Goal: Task Accomplishment & Management: Complete application form

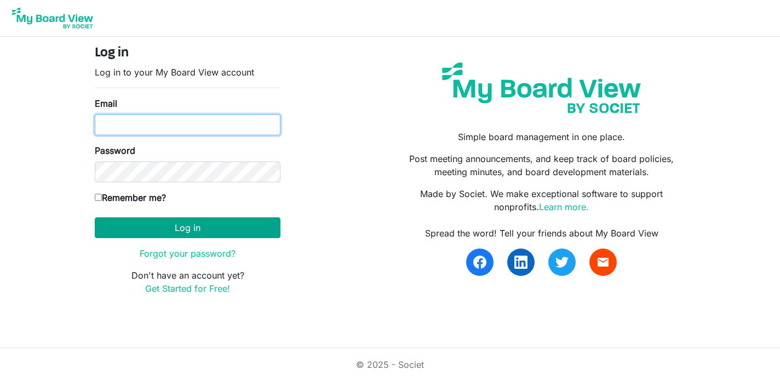
type input "pam.elderspirit@gmail.com"
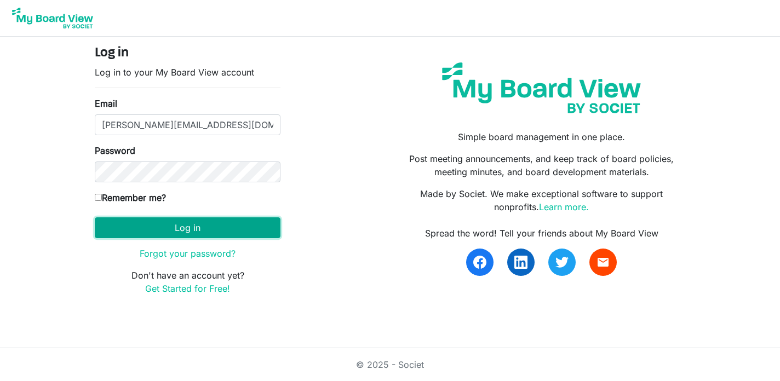
click at [194, 230] on button "Log in" at bounding box center [188, 228] width 186 height 21
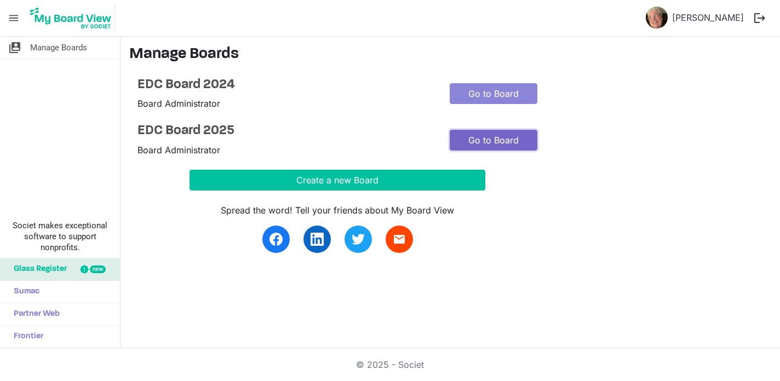
click at [480, 136] on link "Go to Board" at bounding box center [494, 140] width 88 height 21
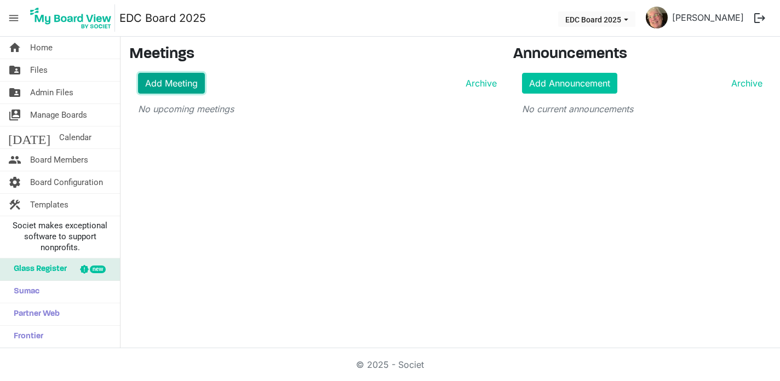
click at [167, 82] on link "Add Meeting" at bounding box center [171, 83] width 67 height 21
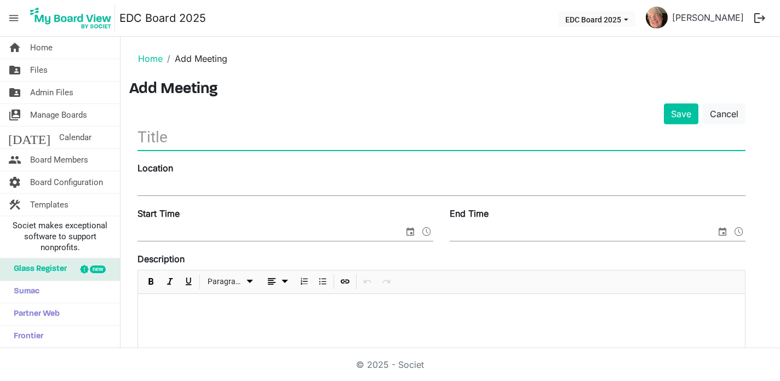
click at [140, 138] on input "text" at bounding box center [442, 137] width 608 height 26
type input "Workshop and Board Meeting"
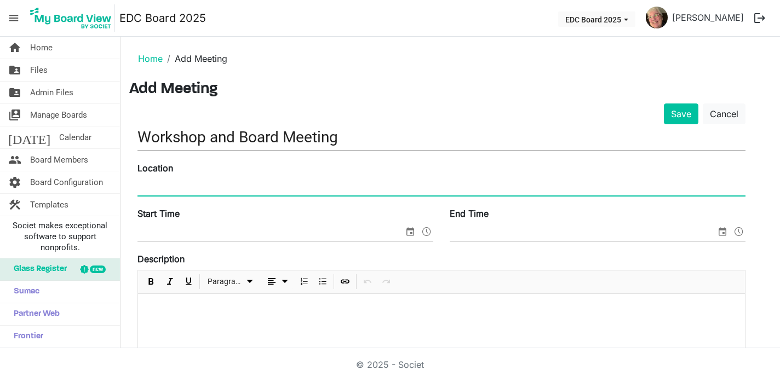
click at [141, 185] on input "Location" at bounding box center [442, 187] width 608 height 16
type input "AP Room Elderspirit Community"
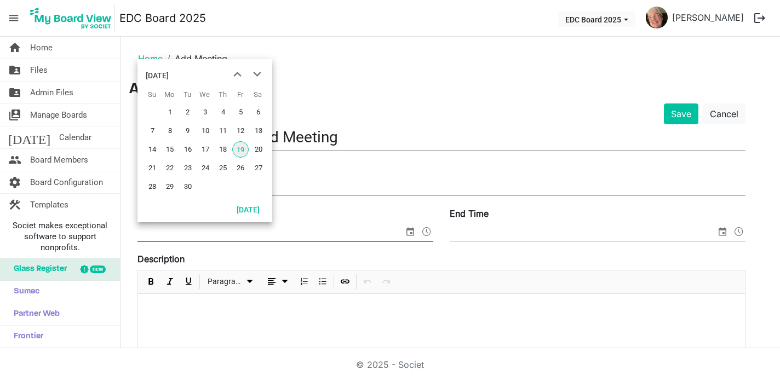
click at [413, 232] on span "select" at bounding box center [410, 232] width 13 height 14
click at [259, 73] on span "next month" at bounding box center [257, 75] width 19 height 20
click at [205, 167] on span "22" at bounding box center [205, 168] width 16 height 16
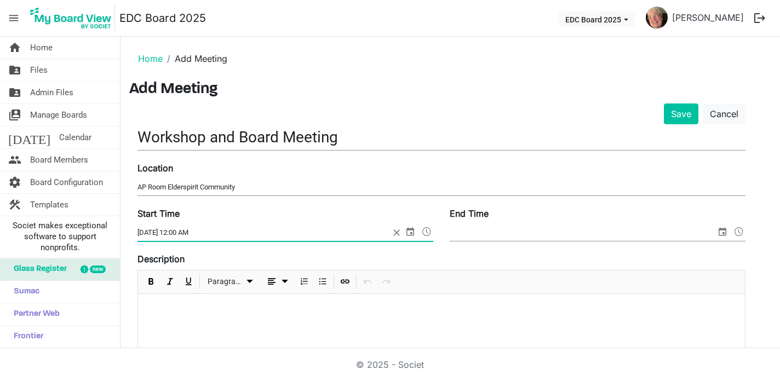
click at [428, 231] on span at bounding box center [426, 232] width 13 height 14
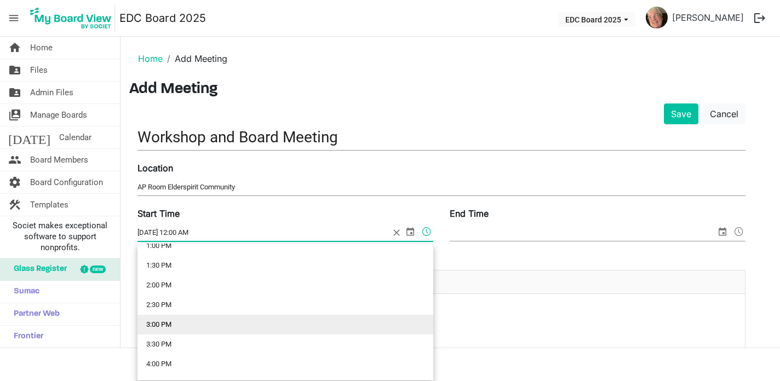
scroll to position [525, 0]
click at [233, 323] on li "3:00 PM" at bounding box center [286, 324] width 296 height 20
type input "10/22/2025 3:00 PM"
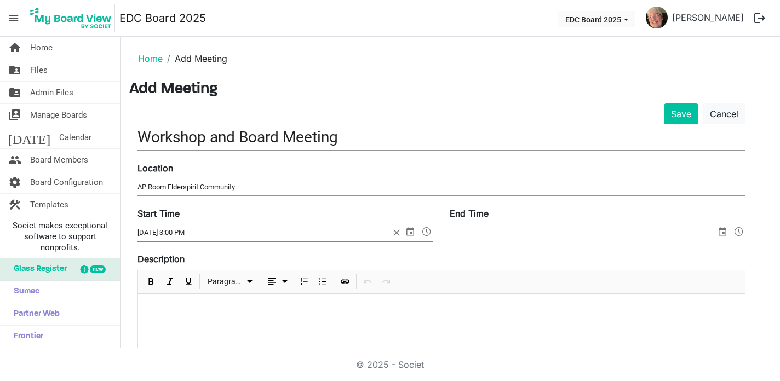
click at [722, 230] on span "select" at bounding box center [722, 232] width 13 height 14
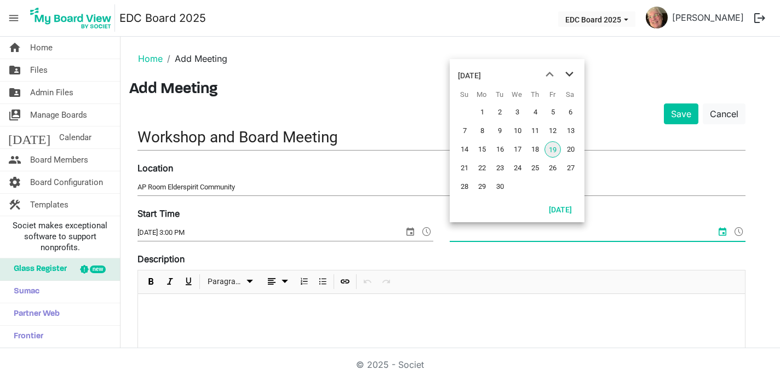
click at [570, 75] on span "next month" at bounding box center [569, 75] width 19 height 20
click at [520, 169] on span "22" at bounding box center [518, 168] width 16 height 16
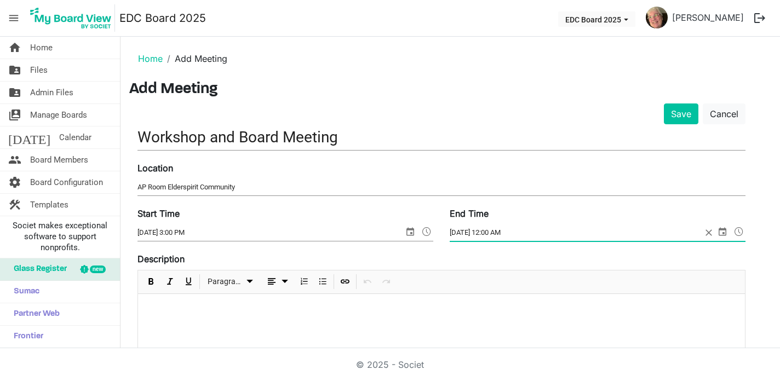
click at [741, 232] on span at bounding box center [738, 232] width 13 height 14
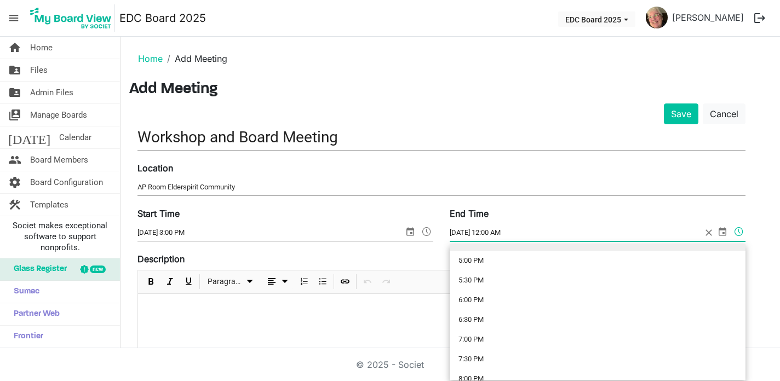
scroll to position [671, 0]
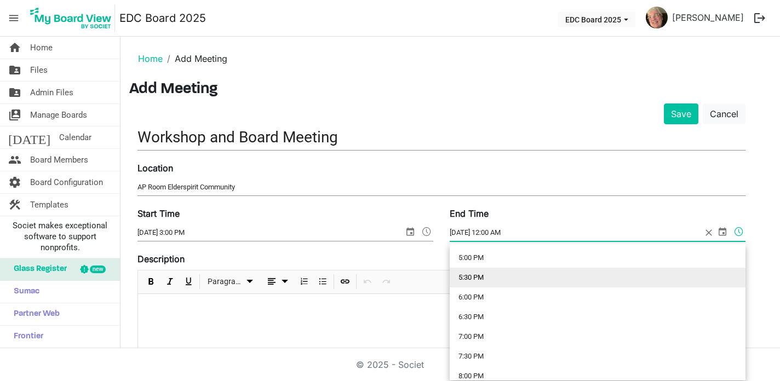
click at [587, 285] on li "5:30 PM" at bounding box center [598, 278] width 296 height 20
type input "10/22/2025 5:30 PM"
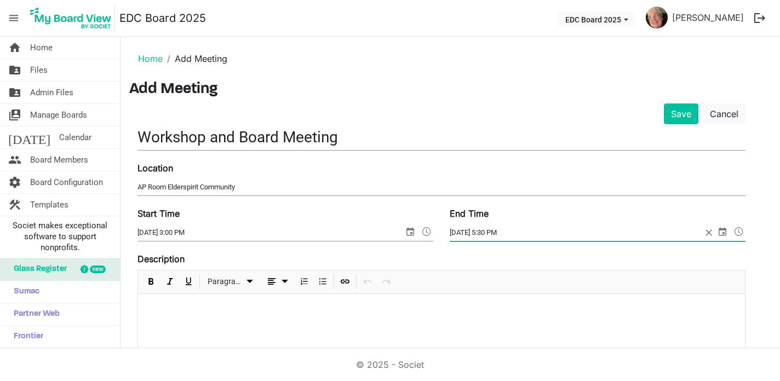
click at [148, 300] on div at bounding box center [441, 321] width 607 height 55
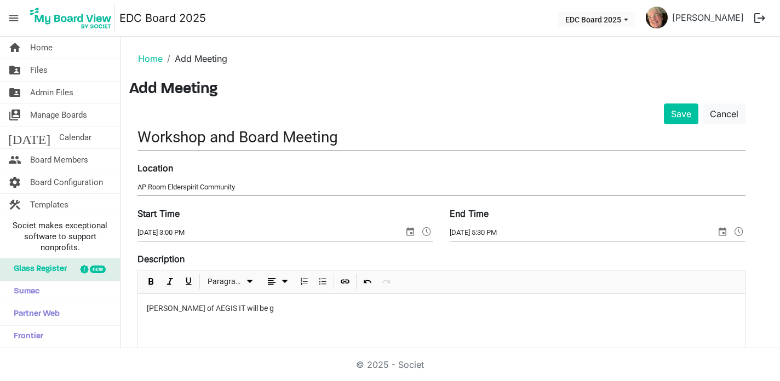
click at [253, 308] on p "Jonathan Evenden of AEGIS IT will be g" at bounding box center [442, 309] width 590 height 12
click at [250, 311] on p "Jonathan Evenden of AEGIS IT will be g" at bounding box center [442, 309] width 590 height 12
click at [473, 310] on p "Jonathan Evenden of AEGIS IT, the EDC consultant for the EDC Technology Assessm…" at bounding box center [442, 309] width 590 height 12
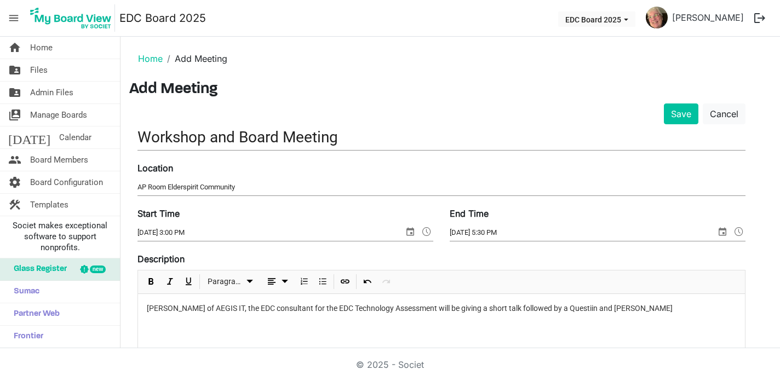
click at [533, 309] on p "Jonathan Evenden of AEGIS IT, the EDC consultant for the EDC Technology Assessm…" at bounding box center [442, 309] width 590 height 12
click at [444, 311] on p "Jonathan Evenden of AEGIS IT, the EDC consultant for the EDC Technology Assessm…" at bounding box center [442, 314] width 590 height 23
click at [724, 309] on p "Jonathan Evenden of AEGIS IT, the EDC consultant for the EDC Technology Assessm…" at bounding box center [442, 314] width 590 height 23
click at [187, 320] on p "Jonathan Evenden of AEGIS IT, the EDC consultant for the EDC Technology Assessm…" at bounding box center [442, 314] width 590 height 23
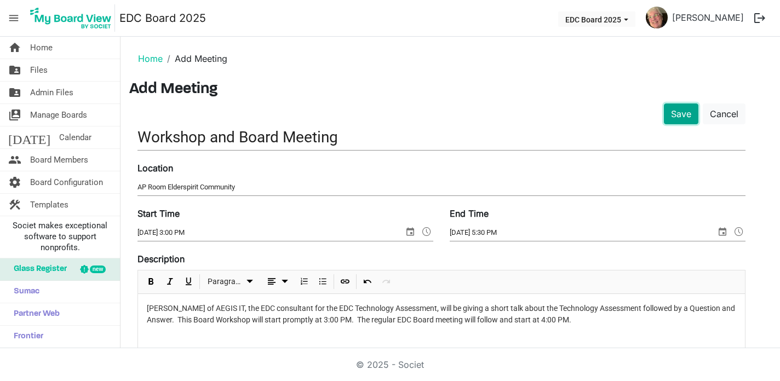
click at [682, 111] on button "Save" at bounding box center [681, 114] width 35 height 21
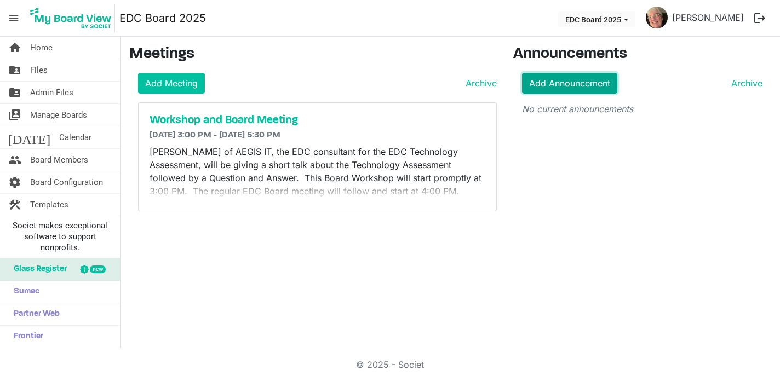
click at [587, 81] on link "Add Announcement" at bounding box center [569, 83] width 95 height 21
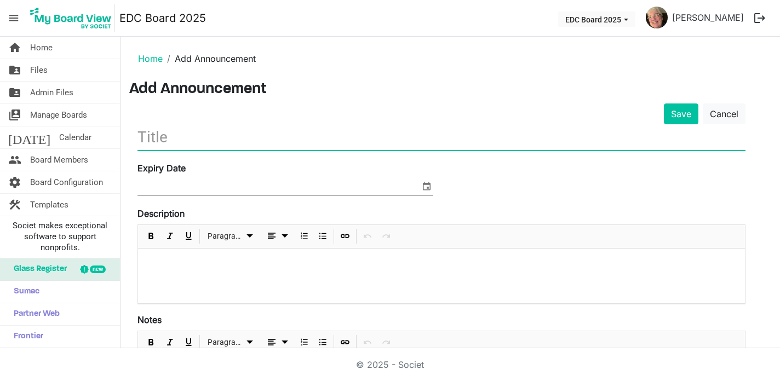
click at [141, 138] on input "text" at bounding box center [442, 137] width 608 height 26
type input "T"
type input "Approved for the Technology Grant!"
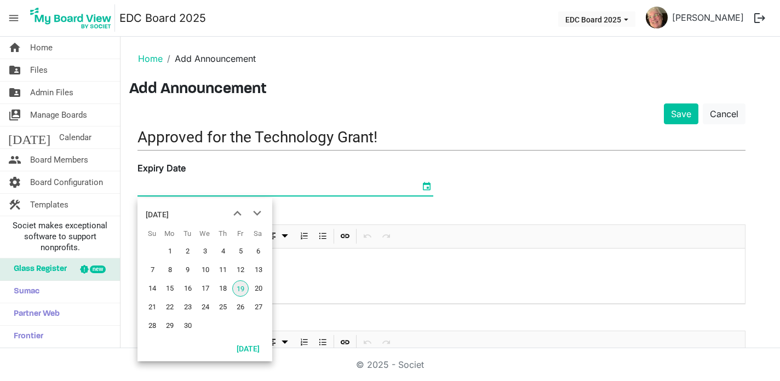
click at [428, 184] on span "select" at bounding box center [426, 186] width 13 height 14
click at [260, 212] on span "next month" at bounding box center [257, 214] width 19 height 20
click at [221, 305] on span "23" at bounding box center [223, 307] width 16 height 16
type input "10/23/2025"
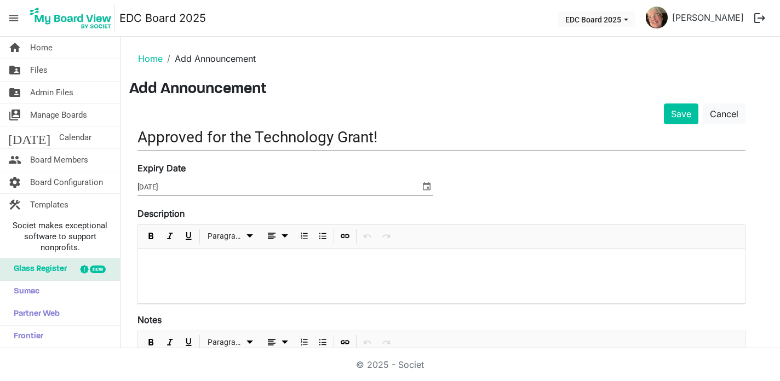
click at [154, 254] on div at bounding box center [441, 276] width 607 height 55
click at [316, 262] on p "The Fundraising Committee has been notified thar the EDC has been approved for …" at bounding box center [442, 263] width 590 height 12
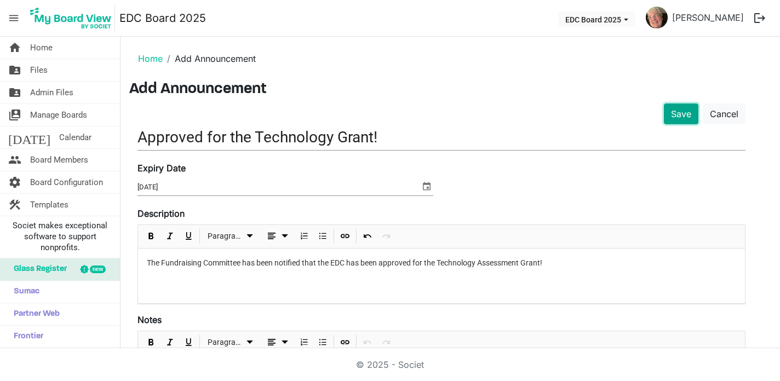
click at [683, 111] on button "Save" at bounding box center [681, 114] width 35 height 21
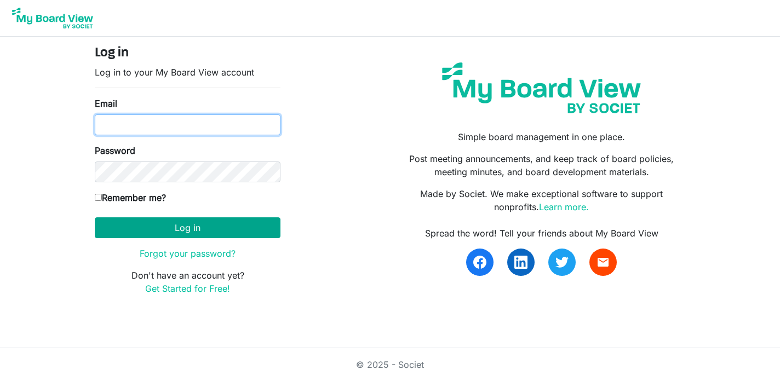
type input "[PERSON_NAME][EMAIL_ADDRESS][DOMAIN_NAME]"
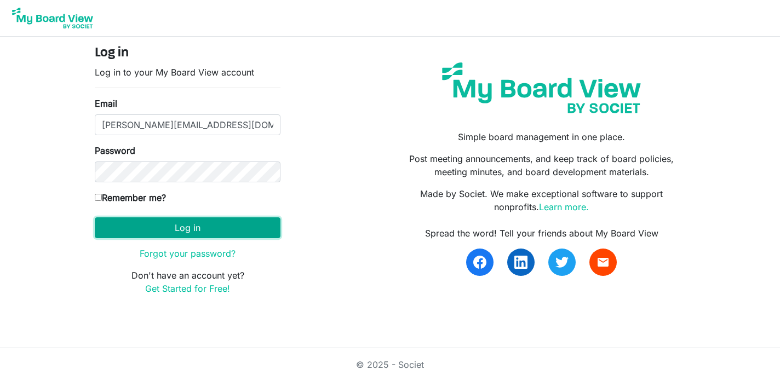
click at [188, 226] on button "Log in" at bounding box center [188, 228] width 186 height 21
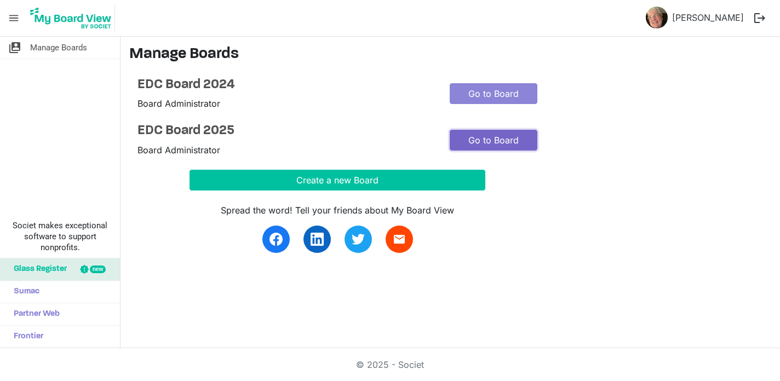
click at [506, 141] on link "Go to Board" at bounding box center [494, 140] width 88 height 21
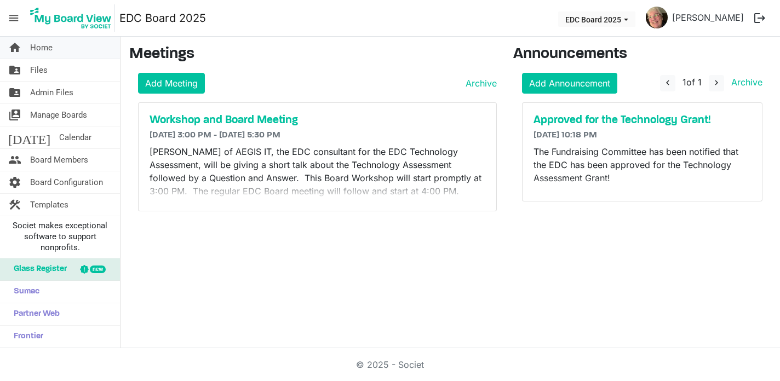
click at [49, 48] on span "Home" at bounding box center [41, 48] width 22 height 22
